Goal: Navigation & Orientation: Find specific page/section

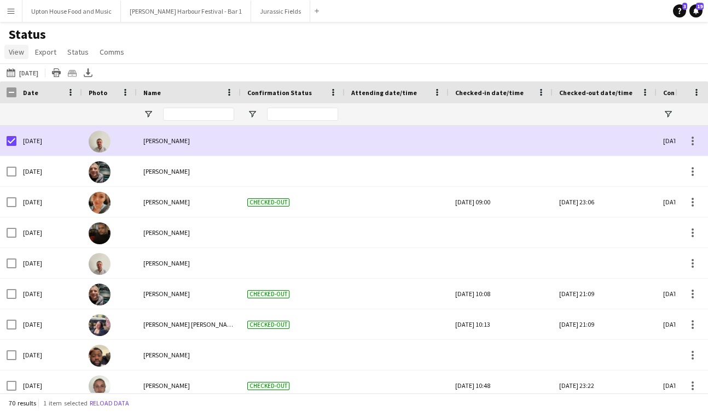
click at [17, 52] on span "View" at bounding box center [16, 52] width 15 height 10
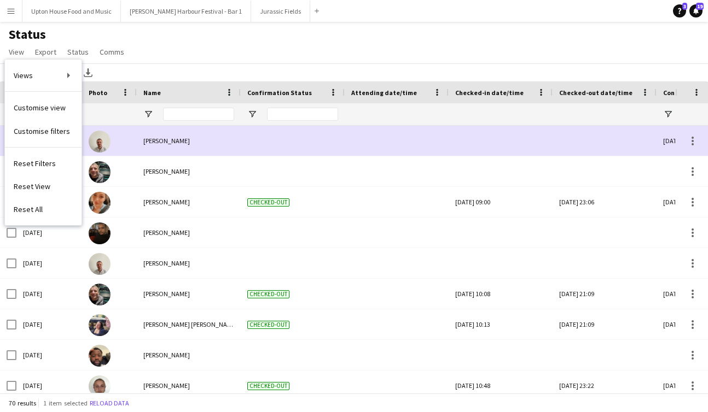
click at [166, 53] on div "Status View Views Default view New view Update view Delete view Edit name Custo…" at bounding box center [354, 44] width 708 height 37
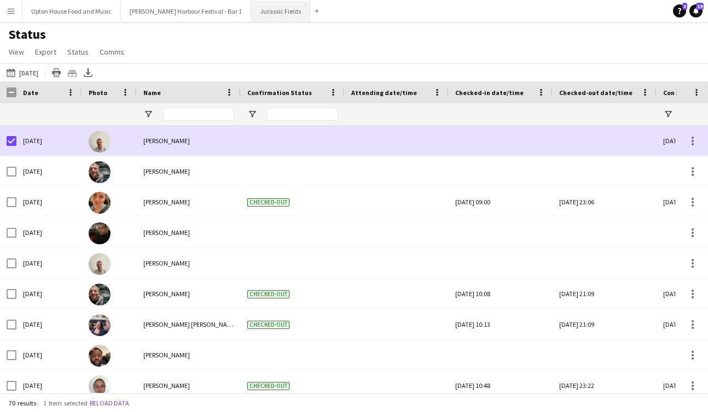
click at [251, 8] on button "Jurassic Fields Close" at bounding box center [280, 11] width 59 height 21
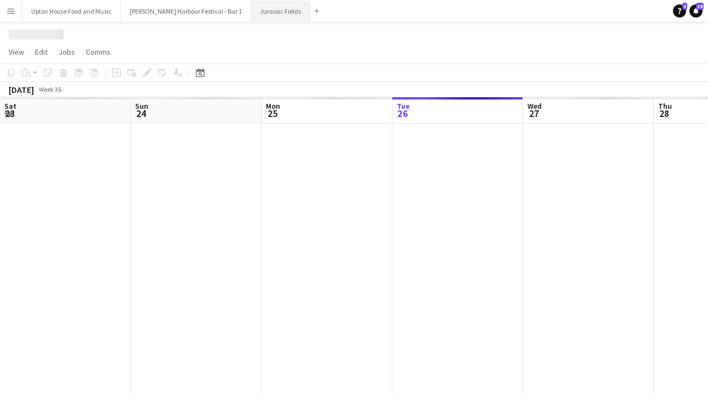
scroll to position [0, 261]
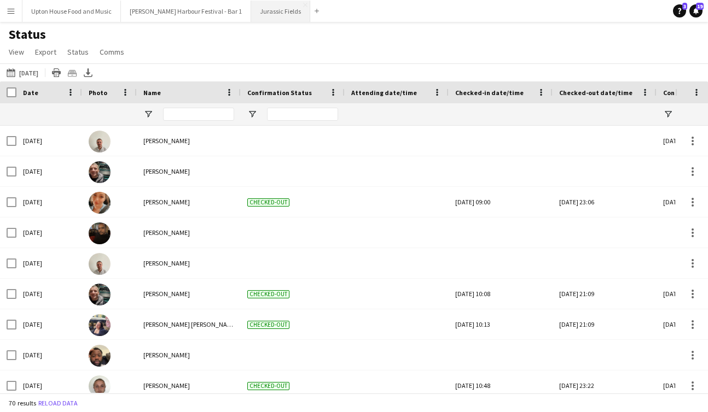
click at [251, 8] on button "Jurassic Fields Close" at bounding box center [280, 11] width 59 height 21
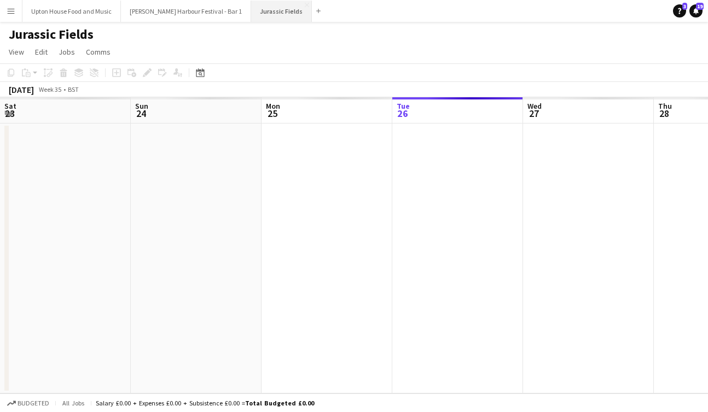
scroll to position [0, 261]
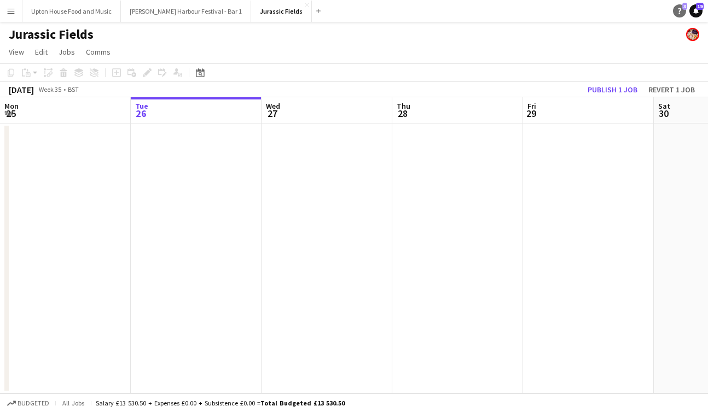
click at [676, 12] on icon "Help" at bounding box center [679, 11] width 7 height 7
click at [251, 15] on button "Jurassic Fields Close" at bounding box center [281, 11] width 61 height 21
